Goal: Information Seeking & Learning: Learn about a topic

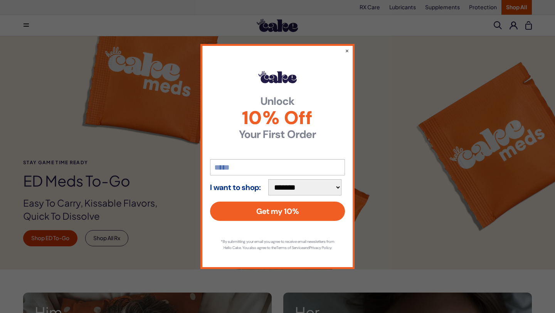
scroll to position [50, 0]
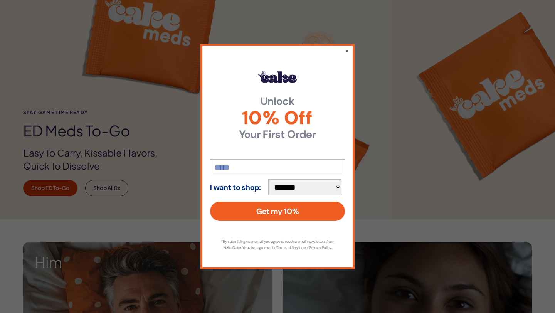
click at [348, 44] on div "**********" at bounding box center [278, 156] width 154 height 225
click at [348, 46] on button "×" at bounding box center [347, 50] width 5 height 9
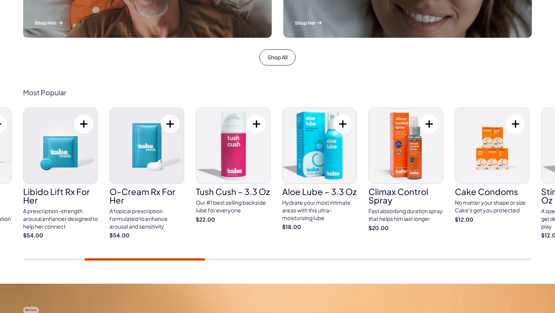
scroll to position [437, 0]
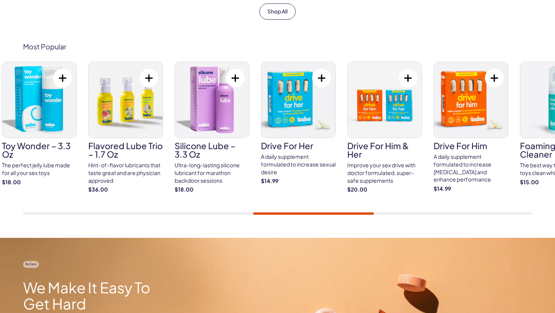
click at [470, 146] on h3 "drive for him" at bounding box center [471, 146] width 75 height 8
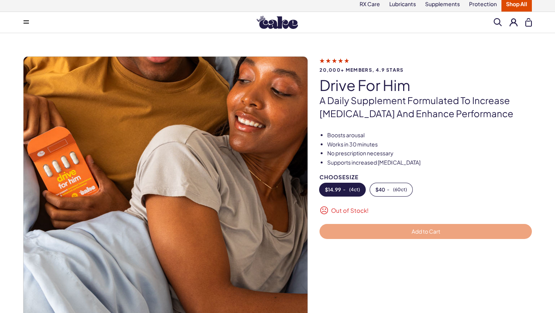
scroll to position [3, 0]
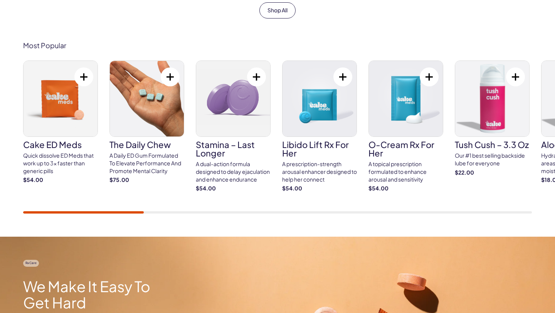
scroll to position [444, 0]
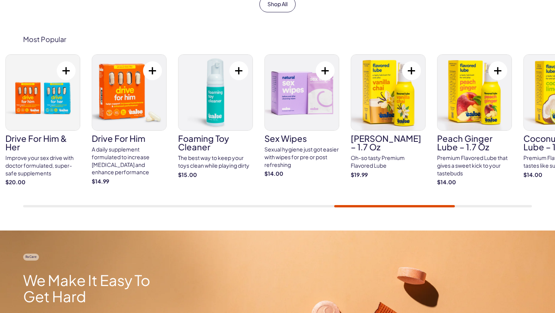
click at [381, 207] on div at bounding box center [394, 206] width 121 height 2
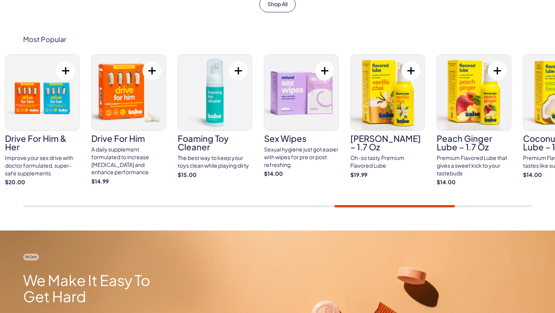
click at [390, 207] on div at bounding box center [394, 206] width 121 height 2
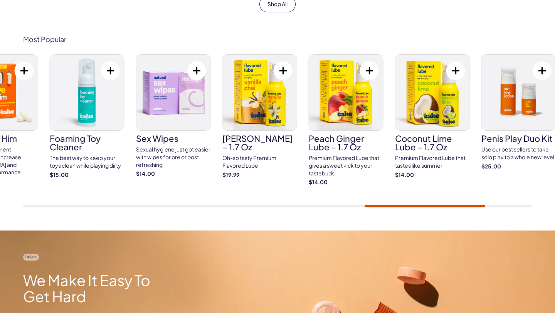
click at [424, 209] on div "Most Popular Cake ED Meds Quick dissolve ED Meds that work up to 3x faster than…" at bounding box center [277, 121] width 555 height 219
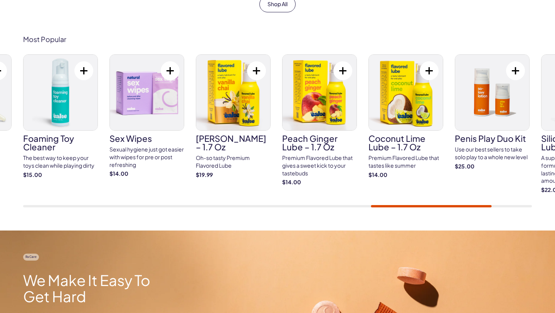
drag, startPoint x: 434, startPoint y: 203, endPoint x: 446, endPoint y: 204, distance: 12.0
click at [446, 204] on div "Cake ED Meds Quick dissolve ED Meds that work up to 3x faster than generic pill…" at bounding box center [277, 130] width 509 height 153
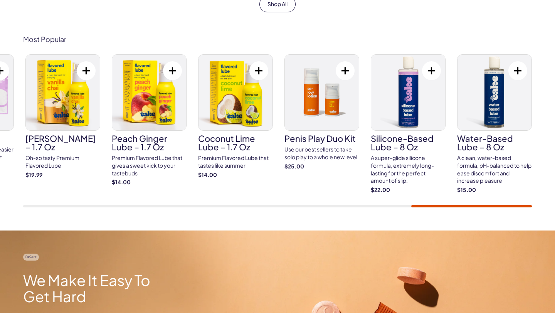
click at [475, 216] on div "Most Popular Cake ED Meds Quick dissolve ED Meds that work up to 3x faster than…" at bounding box center [277, 121] width 555 height 219
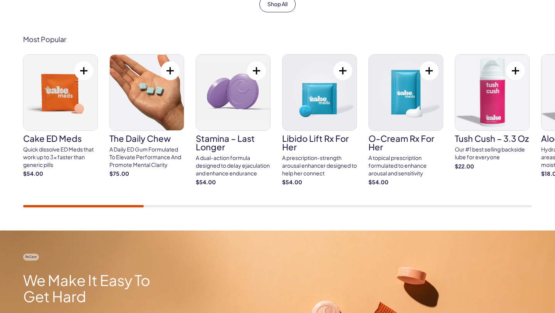
click at [33, 197] on div "Cake ED Meds Quick dissolve ED Meds that work up to 3x faster than generic pill…" at bounding box center [277, 130] width 509 height 153
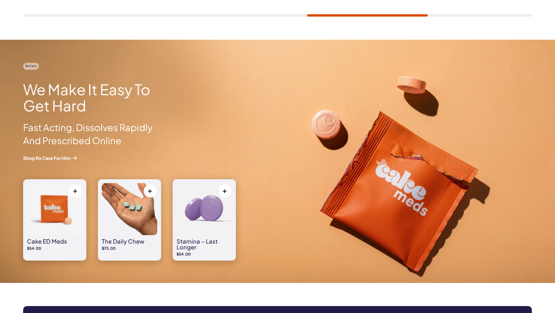
scroll to position [638, 0]
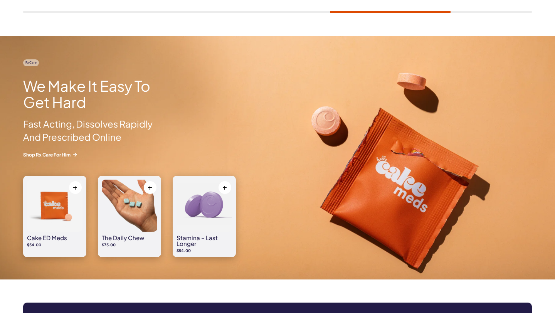
click at [211, 218] on img at bounding box center [205, 206] width 56 height 52
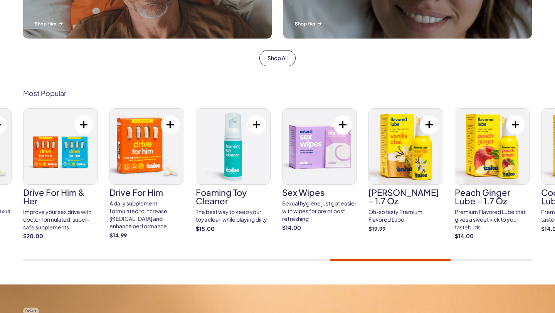
scroll to position [375, 0]
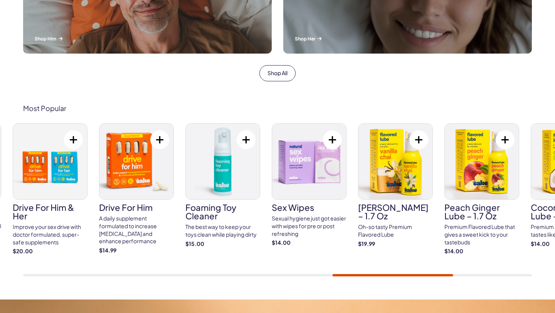
click at [140, 167] on img at bounding box center [137, 162] width 74 height 76
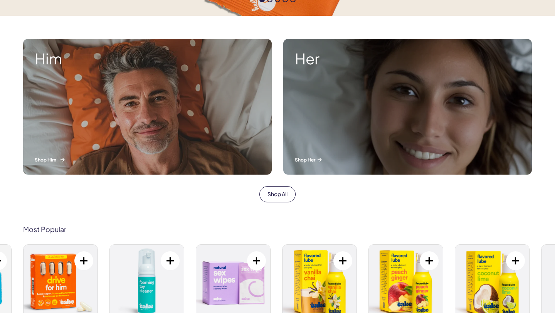
scroll to position [258, 0]
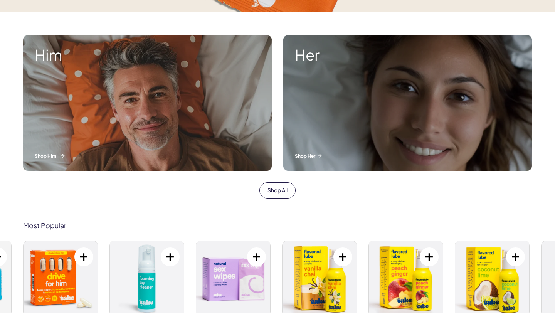
click at [164, 111] on div "Him Shop Him" at bounding box center [147, 103] width 249 height 136
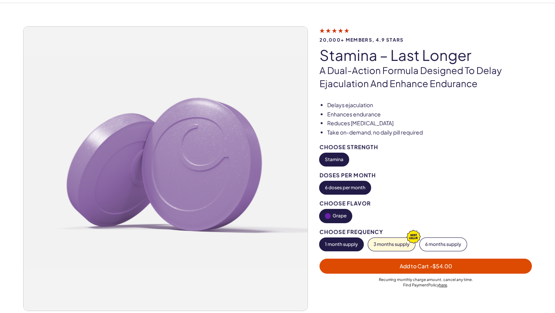
scroll to position [31, 0]
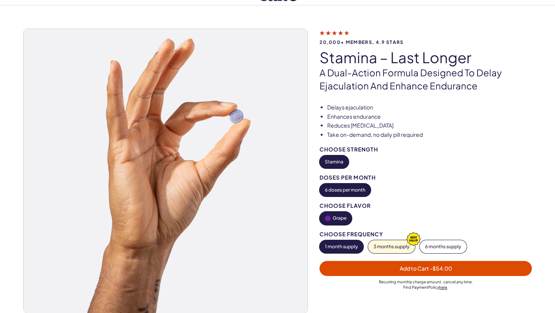
click at [344, 184] on button "6 doses per month" at bounding box center [345, 190] width 51 height 13
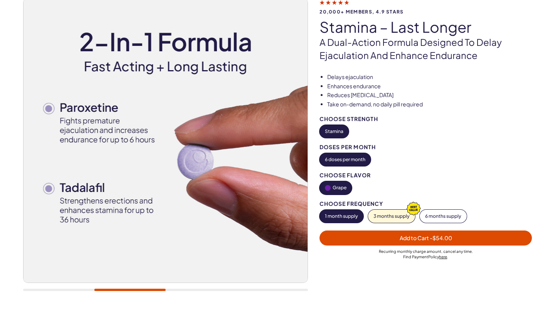
scroll to position [61, 0]
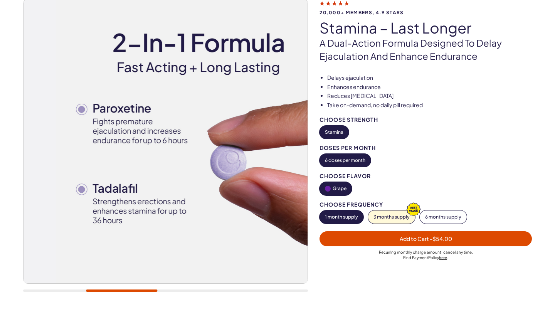
click at [178, 151] on img at bounding box center [198, 141] width 284 height 284
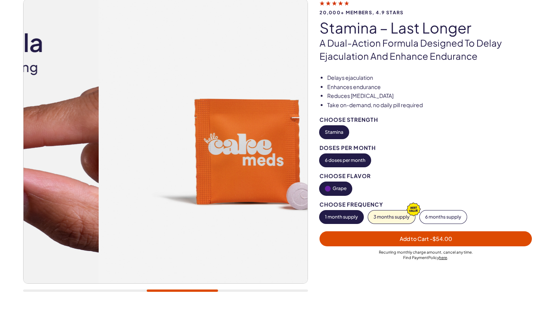
click at [279, 100] on img at bounding box center [241, 141] width 284 height 284
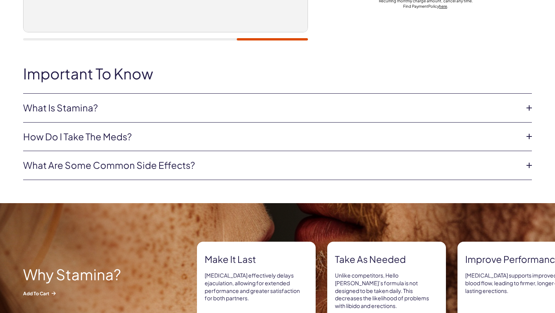
scroll to position [313, 0]
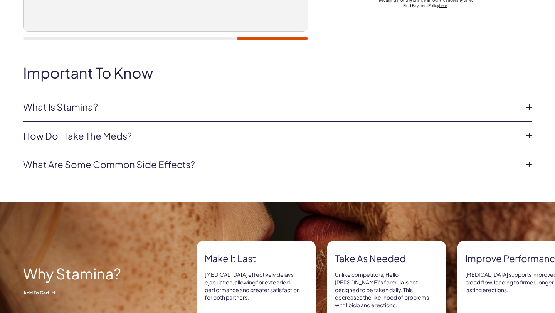
click at [99, 136] on link "How do I take the Meds?" at bounding box center [271, 136] width 497 height 13
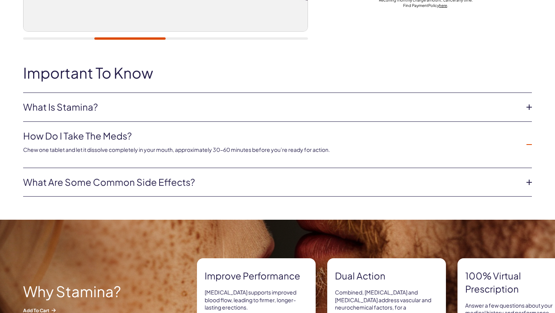
click at [97, 185] on link "What are some common side effects?" at bounding box center [271, 182] width 497 height 13
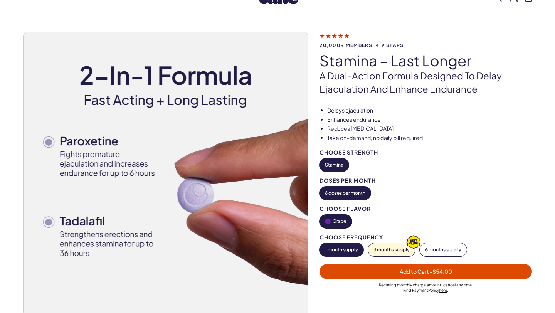
scroll to position [29, 0]
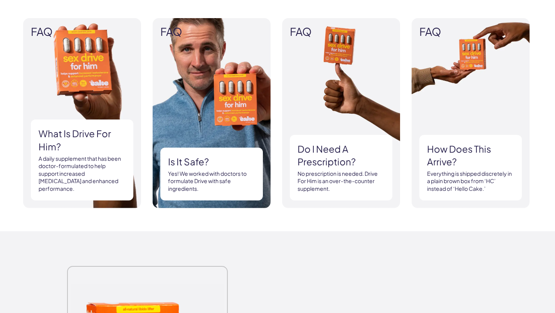
scroll to position [728, 0]
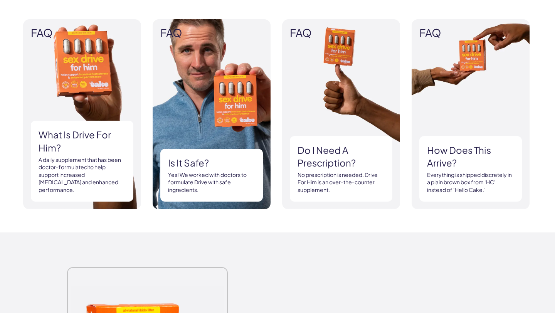
click at [197, 177] on p "Yes! We worked with doctors to formulate Drive with safe ingredients." at bounding box center [211, 182] width 87 height 23
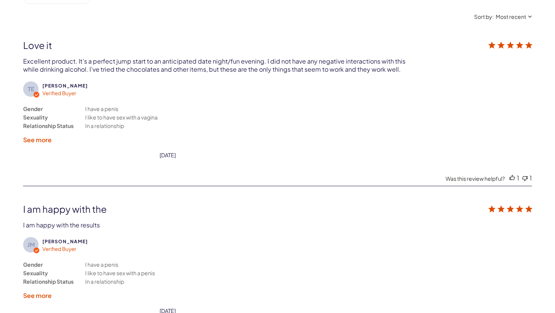
scroll to position [1319, 0]
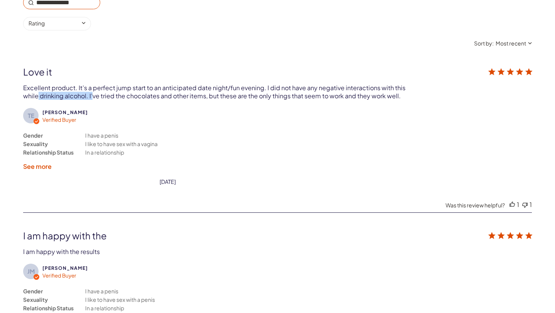
drag, startPoint x: 37, startPoint y: 97, endPoint x: 93, endPoint y: 98, distance: 55.2
click at [93, 98] on div "Excellent product. It’s a perfect jump start to an anticipated date night/fun e…" at bounding box center [215, 92] width 384 height 16
click at [88, 96] on div "Excellent product. It’s a perfect jump start to an anticipated date night/fun e…" at bounding box center [215, 92] width 384 height 16
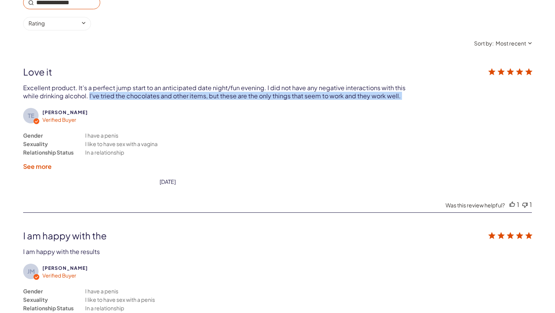
drag, startPoint x: 88, startPoint y: 96, endPoint x: 238, endPoint y: 100, distance: 150.1
click at [238, 100] on div "TE Travis E. Verified Buyer Gender Sexuality Relationship Status I have a penis…" at bounding box center [277, 125] width 509 height 119
click at [346, 101] on div "TE Travis E. Verified Buyer Gender Sexuality Relationship Status I have a penis…" at bounding box center [277, 125] width 509 height 119
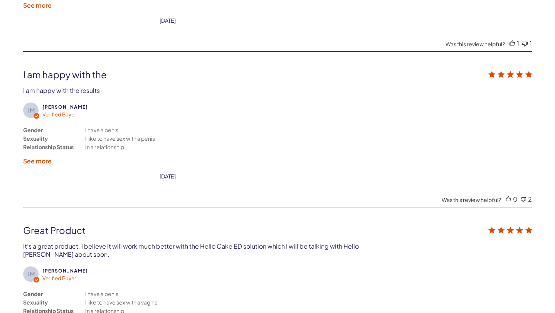
scroll to position [1479, 0]
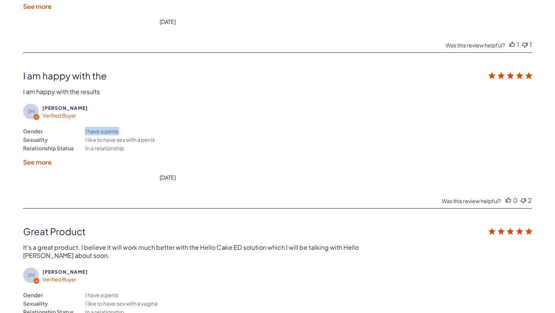
drag, startPoint x: 81, startPoint y: 129, endPoint x: 149, endPoint y: 129, distance: 68.7
click at [149, 129] on div "Gender Sexuality Relationship Status I have a penis I like to have sex with a p…" at bounding box center [119, 139] width 193 height 25
drag, startPoint x: 84, startPoint y: 135, endPoint x: 181, endPoint y: 139, distance: 97.3
click at [181, 138] on div "Gender Sexuality Relationship Status I have a penis I like to have sex with a p…" at bounding box center [119, 139] width 193 height 25
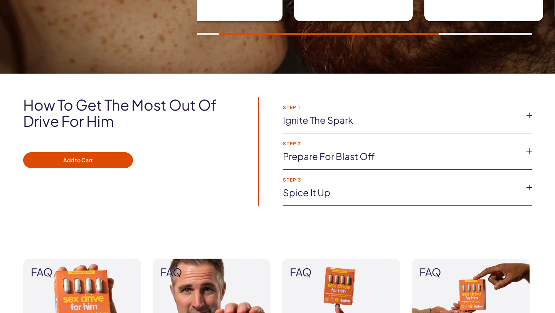
scroll to position [499, 0]
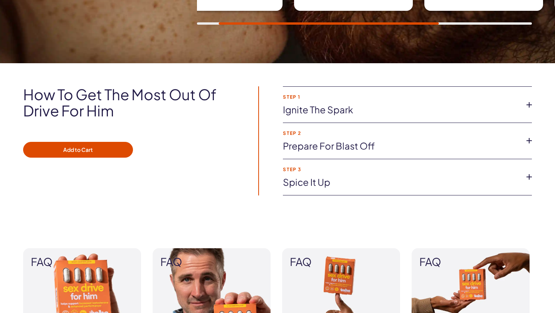
click at [351, 109] on link "Ignite the spark" at bounding box center [401, 109] width 237 height 13
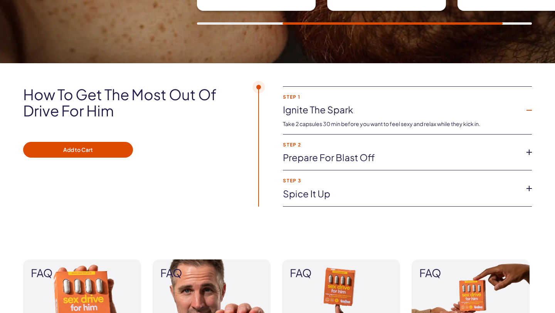
click at [301, 117] on div "Take 2 capsules 30 min before you want to feel sexy and relax while they kick i…" at bounding box center [401, 122] width 237 height 12
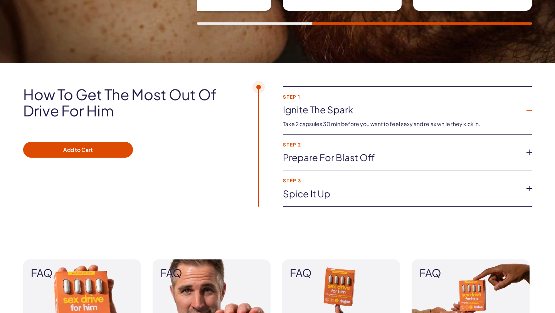
click at [300, 113] on link "Ignite the spark" at bounding box center [401, 109] width 237 height 13
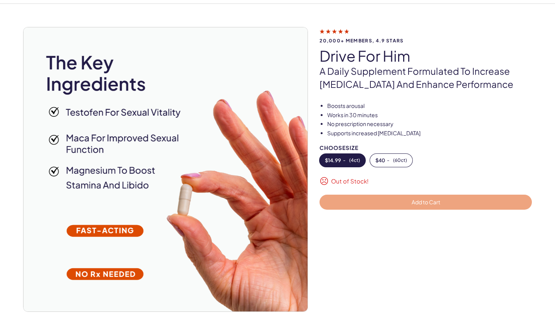
scroll to position [0, 0]
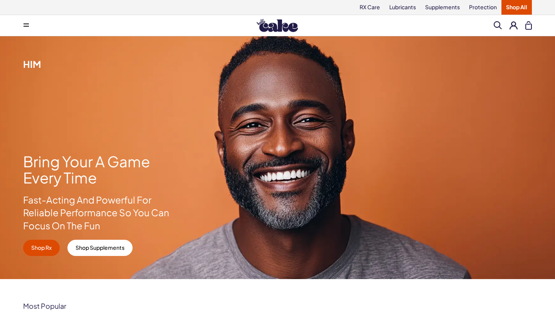
click at [274, 19] on img at bounding box center [277, 25] width 41 height 13
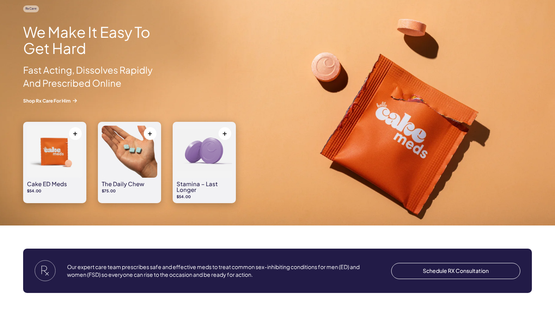
scroll to position [695, 0]
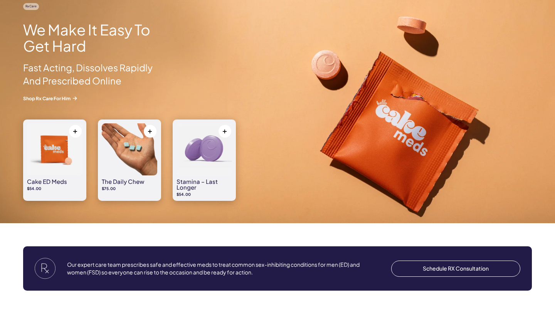
click at [210, 165] on img at bounding box center [205, 149] width 56 height 52
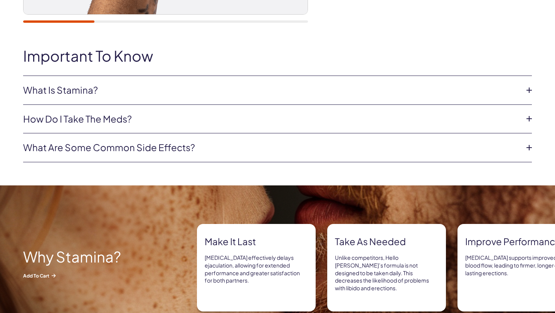
scroll to position [257, 0]
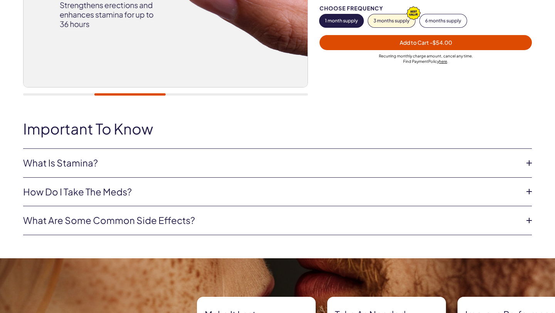
click at [118, 226] on link "What are some common side effects?" at bounding box center [271, 220] width 497 height 13
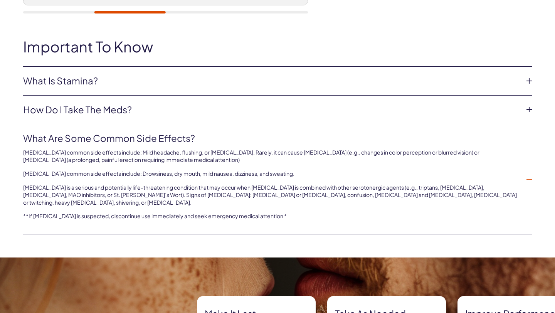
scroll to position [338, 0]
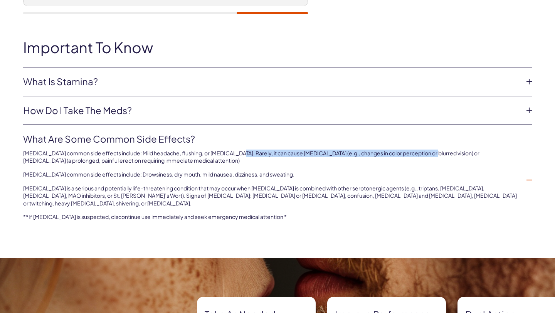
drag, startPoint x: 233, startPoint y: 154, endPoint x: 435, endPoint y: 158, distance: 201.8
click at [433, 158] on p "[MEDICAL_DATA] common side effects include: Mild headache, flushing, or [MEDICA…" at bounding box center [271, 157] width 497 height 15
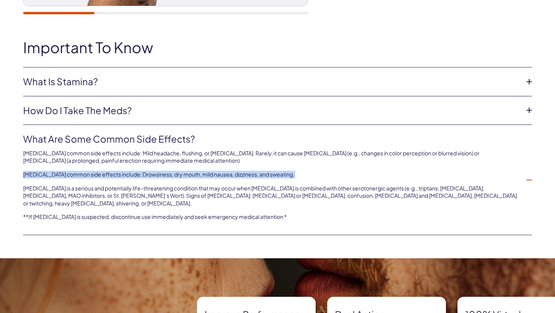
drag, startPoint x: 113, startPoint y: 167, endPoint x: 211, endPoint y: 184, distance: 100.1
click at [211, 184] on div "[MEDICAL_DATA] common side effects include: Mild headache, flushing, or [MEDICA…" at bounding box center [271, 183] width 497 height 75
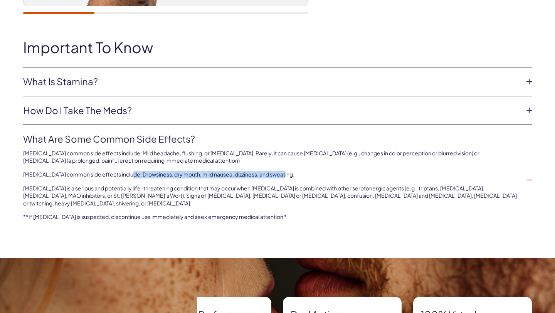
drag, startPoint x: 130, startPoint y: 173, endPoint x: 286, endPoint y: 177, distance: 156.7
click at [286, 177] on p "[MEDICAL_DATA] common side effects include: Drowsiness, dry mouth, mild nausea,…" at bounding box center [271, 175] width 497 height 8
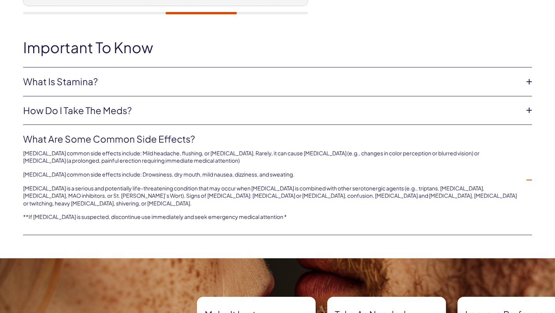
click at [384, 198] on p "[MEDICAL_DATA] is a serious and potentially life-threatening condition that may…" at bounding box center [271, 196] width 497 height 23
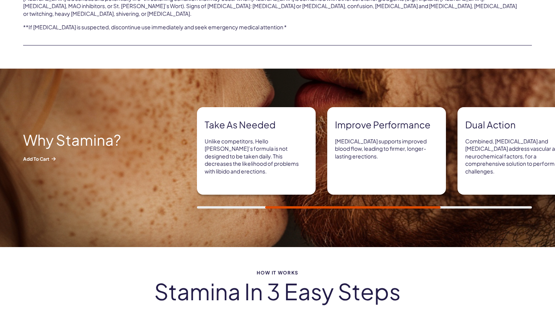
scroll to position [469, 0]
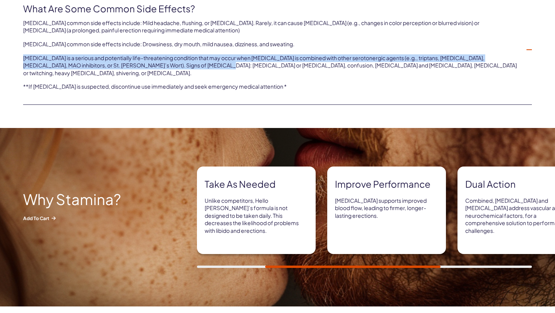
drag, startPoint x: 23, startPoint y: 57, endPoint x: 179, endPoint y: 64, distance: 156.0
click at [179, 64] on p "[MEDICAL_DATA] is a serious and potentially life-threatening condition that may…" at bounding box center [271, 65] width 497 height 23
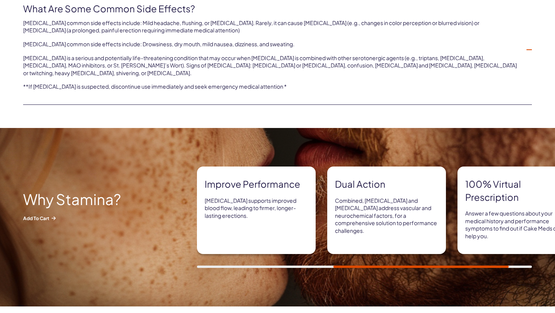
click at [499, 69] on div "Tadalafil common side effects include: Mild headache, flushing, or nasal conges…" at bounding box center [271, 52] width 497 height 75
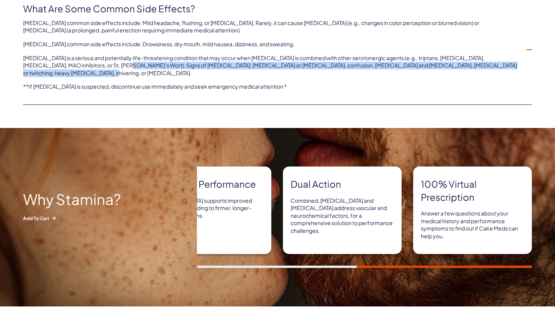
drag, startPoint x: 519, startPoint y: 64, endPoint x: 85, endPoint y: 66, distance: 434.0
click at [85, 66] on p "Serotonin Syndrome is a serious and potentially life-threatening condition that…" at bounding box center [271, 65] width 497 height 23
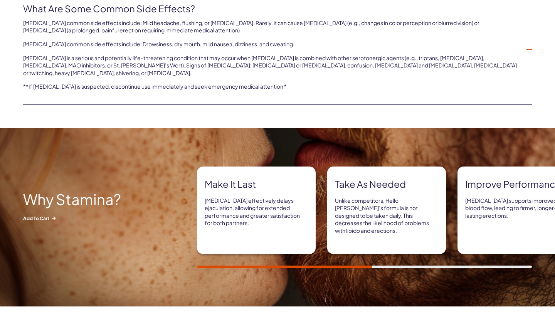
click at [290, 84] on li "What are some common side effects? Tadalafil common side effects include: Mild …" at bounding box center [277, 50] width 509 height 110
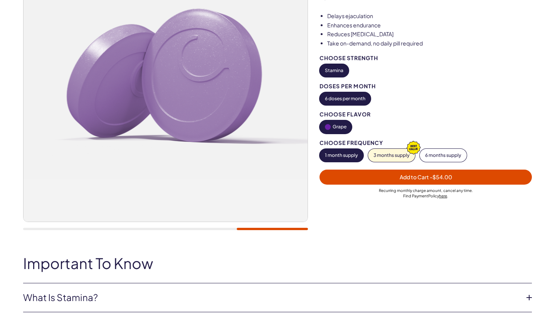
scroll to position [0, 0]
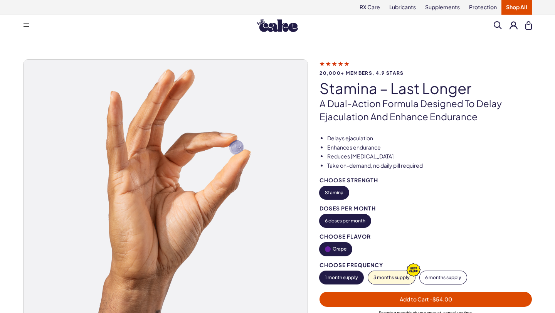
click at [261, 24] on img at bounding box center [277, 25] width 41 height 13
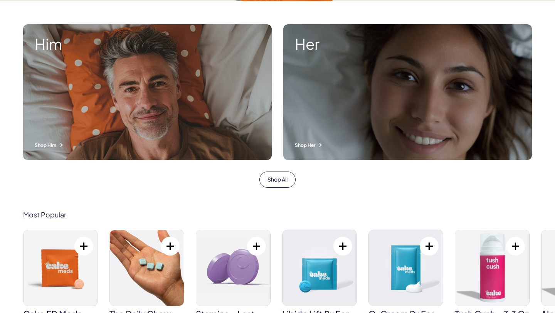
scroll to position [268, 0]
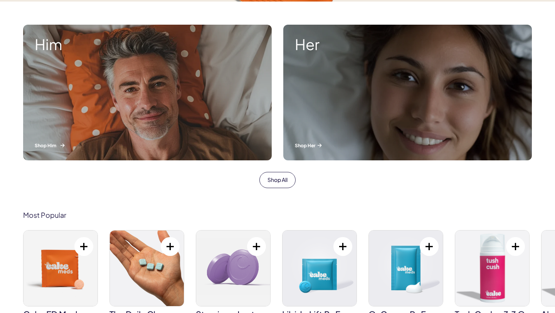
click at [186, 116] on div "Him Shop Him" at bounding box center [147, 93] width 249 height 136
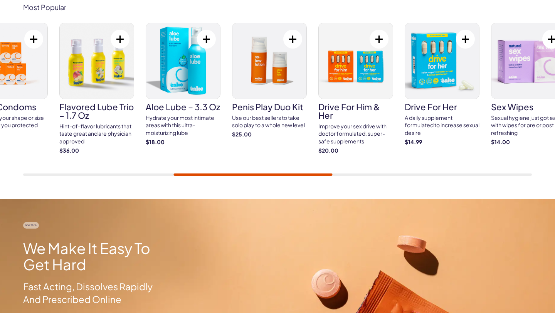
click at [446, 66] on img at bounding box center [442, 61] width 74 height 76
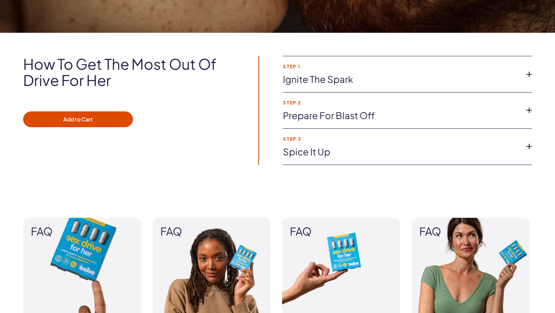
scroll to position [465, 0]
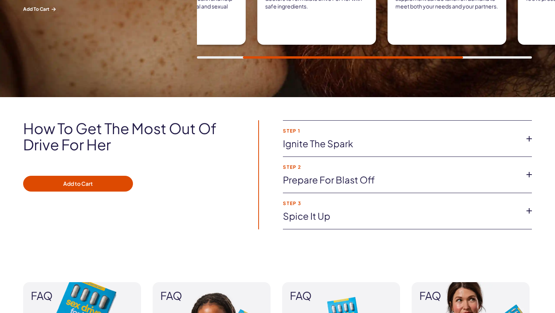
click at [304, 147] on link "Ignite the spark" at bounding box center [401, 143] width 237 height 13
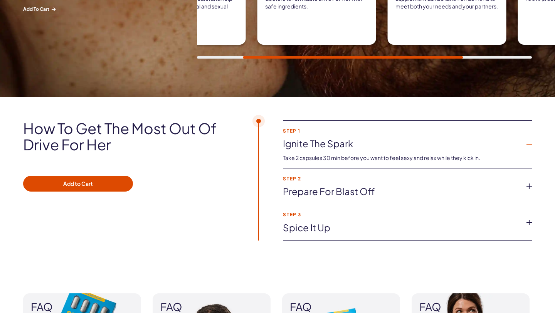
click at [304, 147] on link "Ignite the spark" at bounding box center [401, 143] width 237 height 13
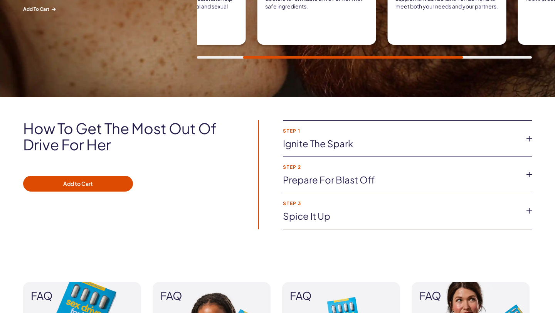
click at [313, 171] on li "Step 2 Prepare for blast off Experience increased sexual desire and reduce sex …" at bounding box center [407, 175] width 249 height 36
click at [313, 179] on link "Prepare for blast off" at bounding box center [401, 180] width 237 height 13
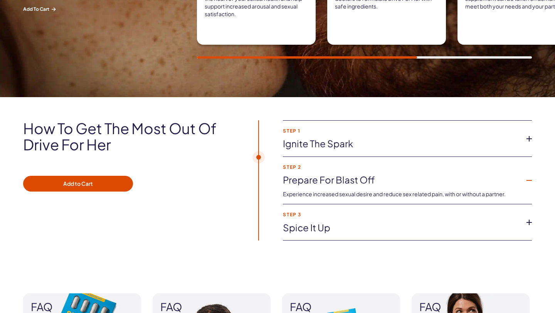
click at [313, 179] on link "Prepare for blast off" at bounding box center [401, 180] width 237 height 13
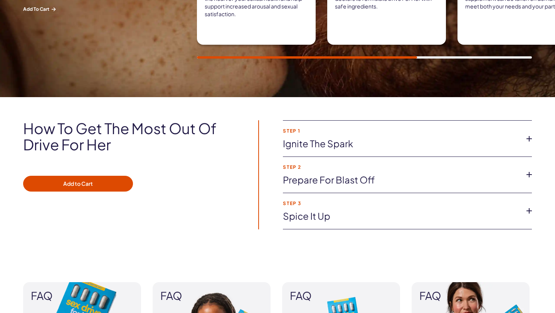
click at [306, 215] on link "Spice it up" at bounding box center [401, 216] width 237 height 13
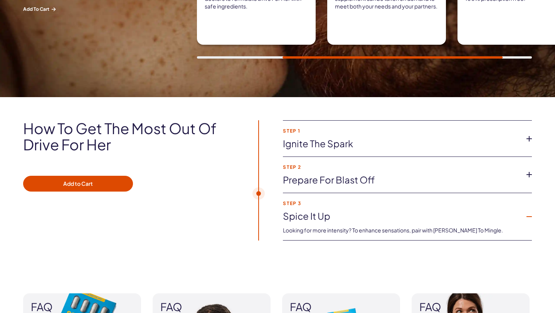
click at [306, 216] on link "Spice it up" at bounding box center [401, 216] width 237 height 13
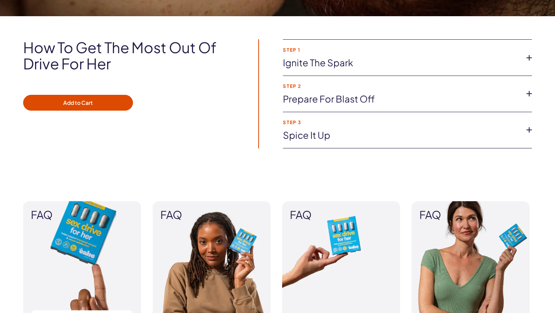
scroll to position [425, 0]
